Goal: Information Seeking & Learning: Learn about a topic

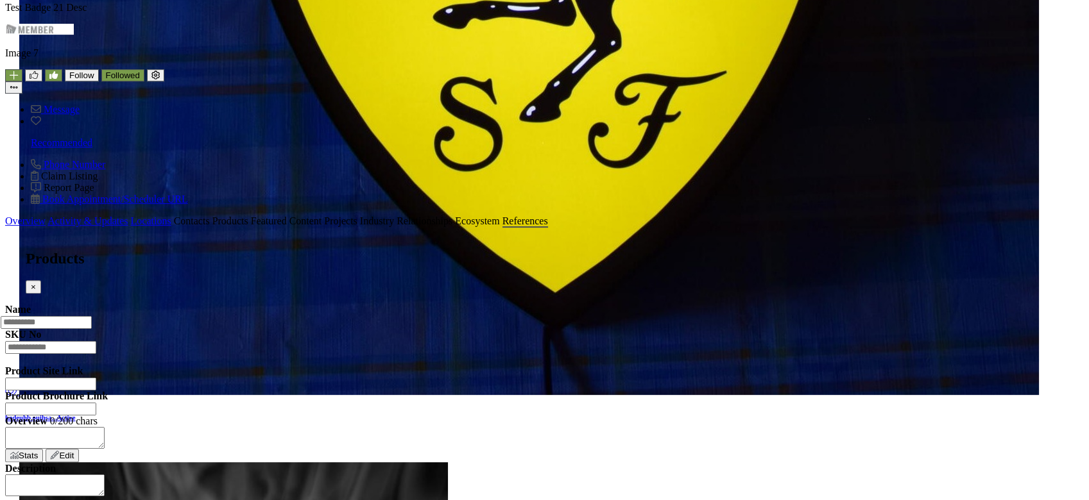
scroll to position [684, 0]
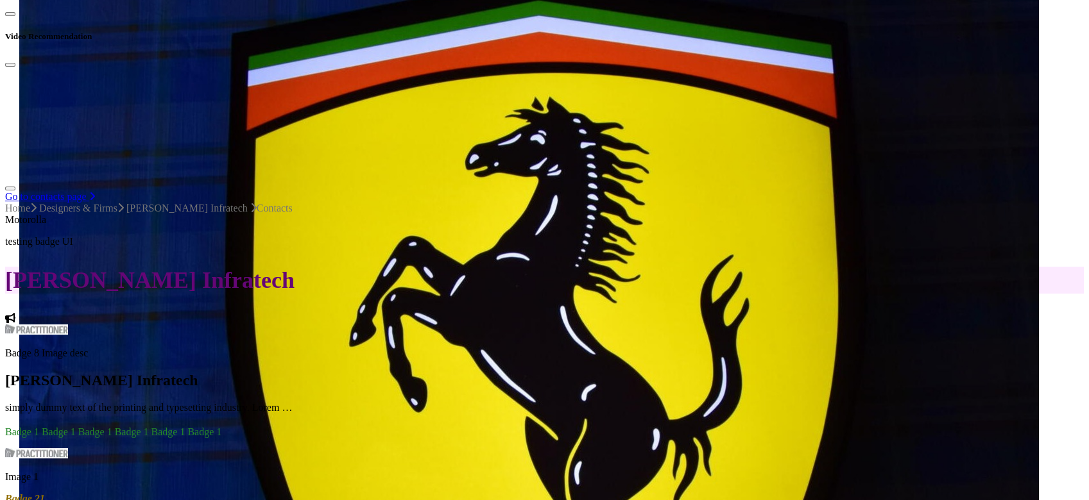
scroll to position [85, 0]
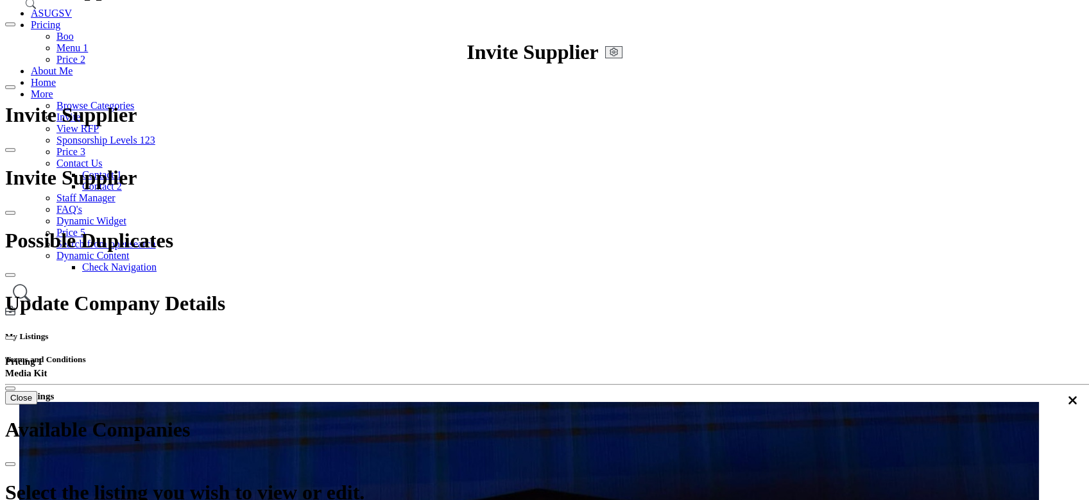
type input "*******"
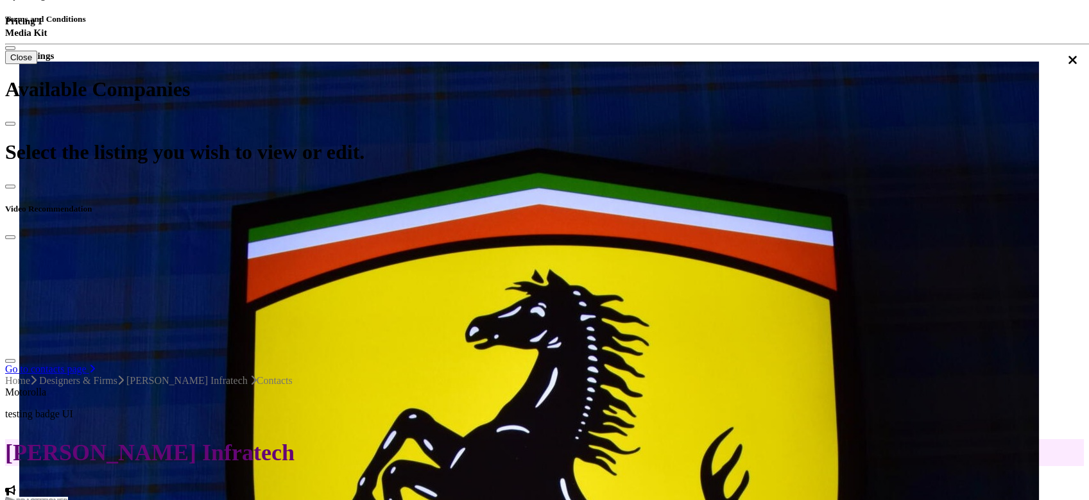
scroll to position [427, 0]
